Goal: Find specific page/section: Find specific page/section

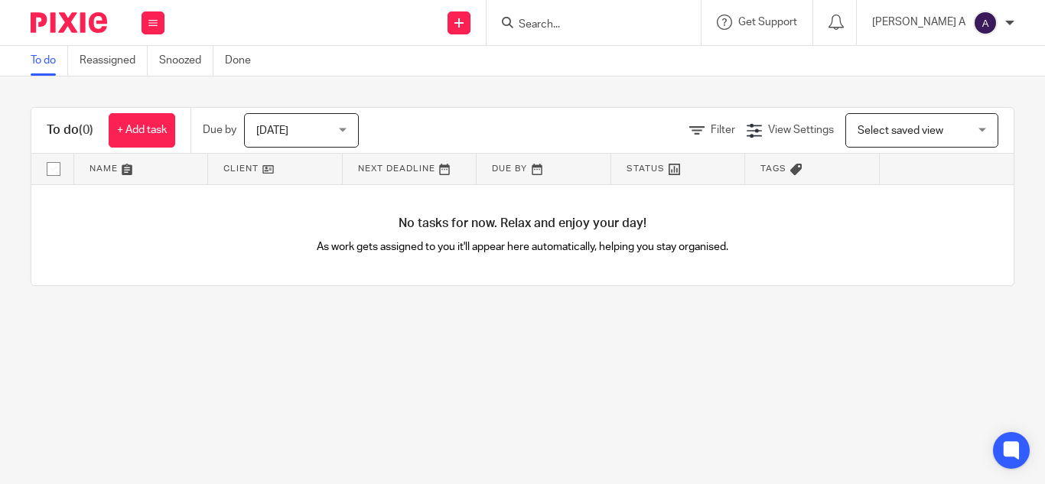
click at [607, 18] on input "Search" at bounding box center [586, 25] width 138 height 14
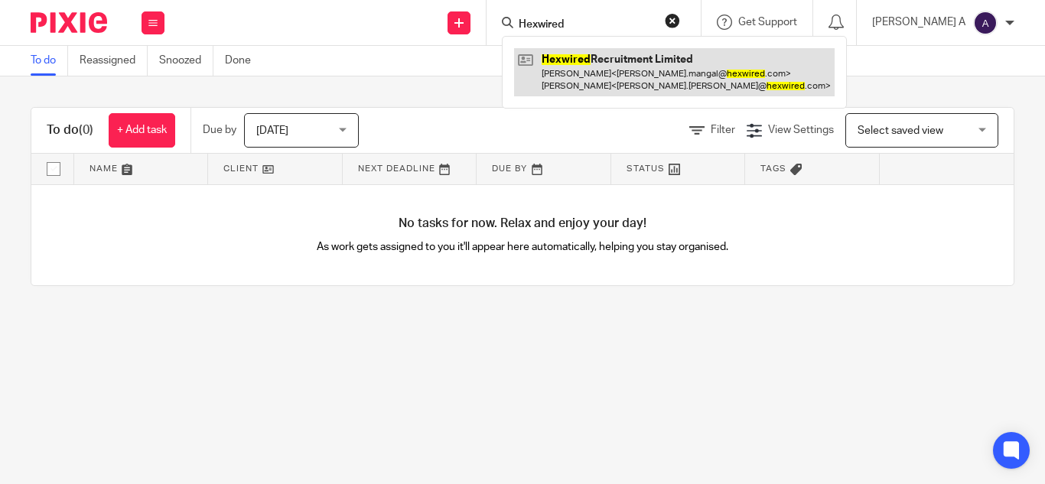
type input "Hexwired"
click at [650, 74] on link at bounding box center [674, 71] width 321 height 47
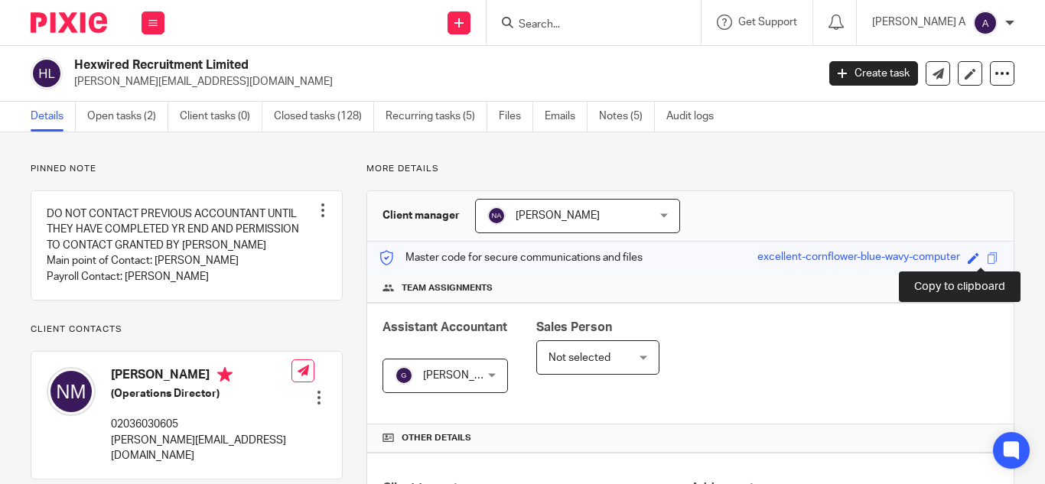
click at [987, 259] on span at bounding box center [992, 257] width 11 height 11
